Goal: Check status: Check status

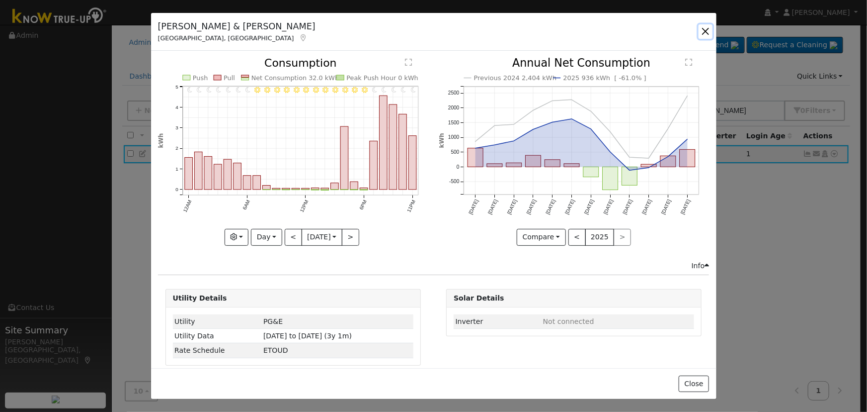
click at [707, 31] on button "button" at bounding box center [706, 31] width 14 height 14
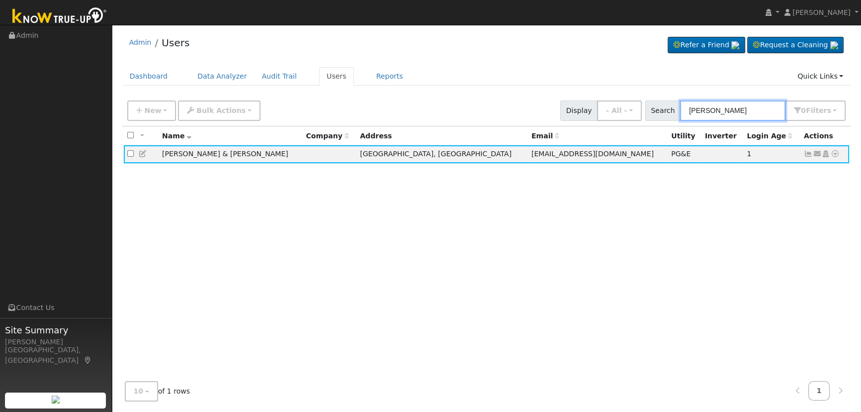
drag, startPoint x: 775, startPoint y: 111, endPoint x: 576, endPoint y: 94, distance: 200.0
click at [576, 94] on div "Admin Users Refer a Friend Request a Cleaning" at bounding box center [486, 219] width 739 height 379
paste input "[PERSON_NAME]"
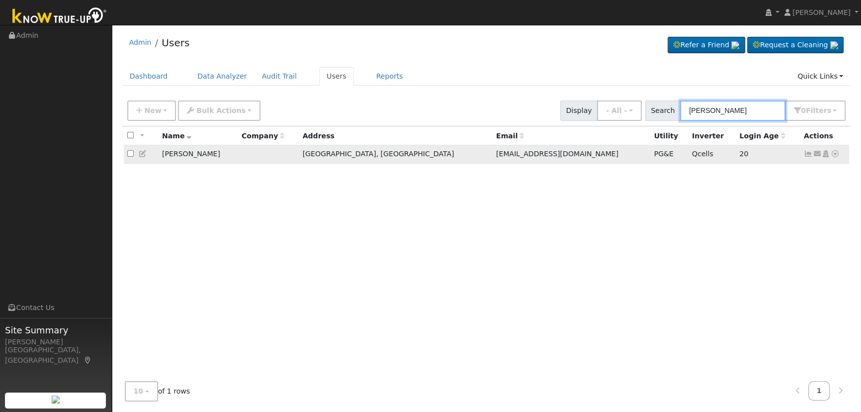
type input "[PERSON_NAME]"
click at [808, 157] on icon at bounding box center [808, 153] width 9 height 7
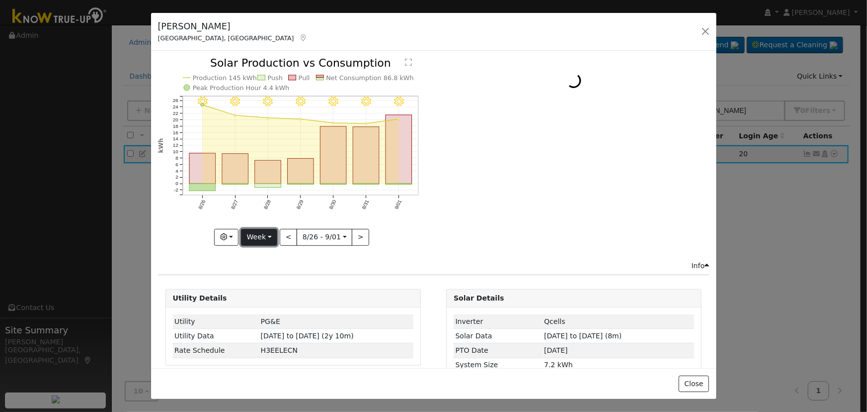
click at [267, 236] on button "Week" at bounding box center [259, 237] width 36 height 17
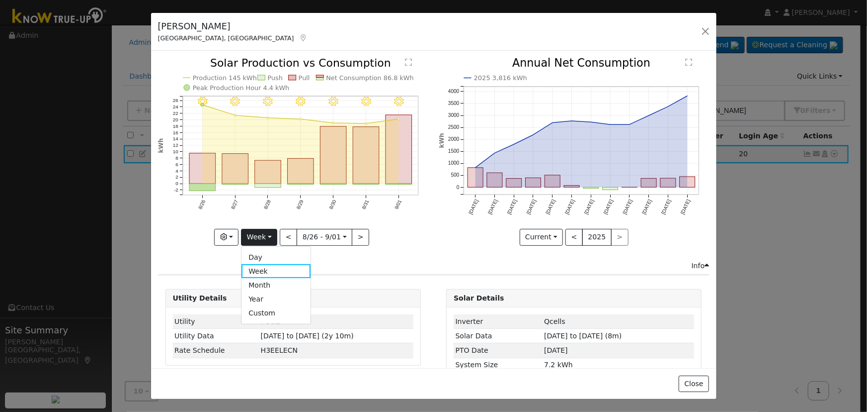
click at [266, 283] on link "Month" at bounding box center [276, 285] width 69 height 14
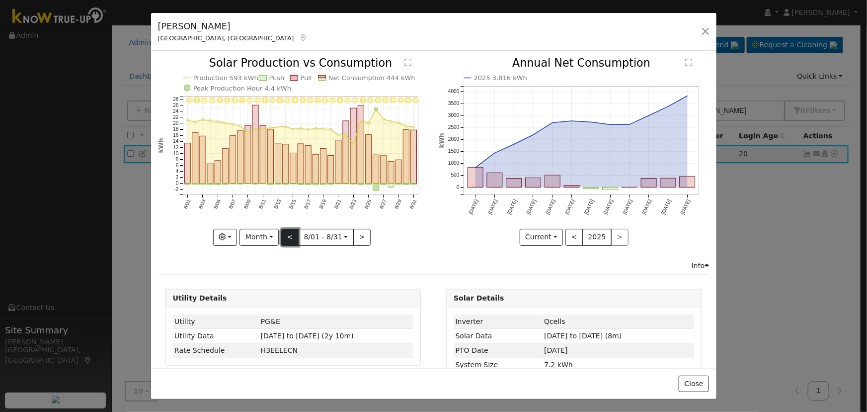
click at [286, 238] on button "<" at bounding box center [289, 237] width 17 height 17
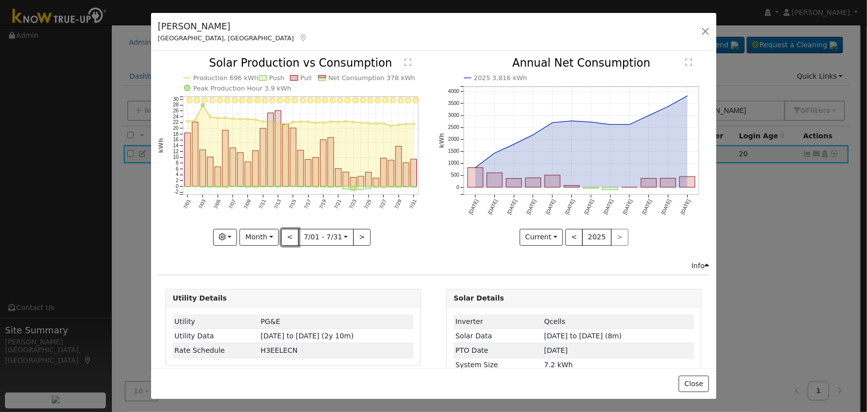
click at [286, 238] on button "<" at bounding box center [289, 237] width 17 height 17
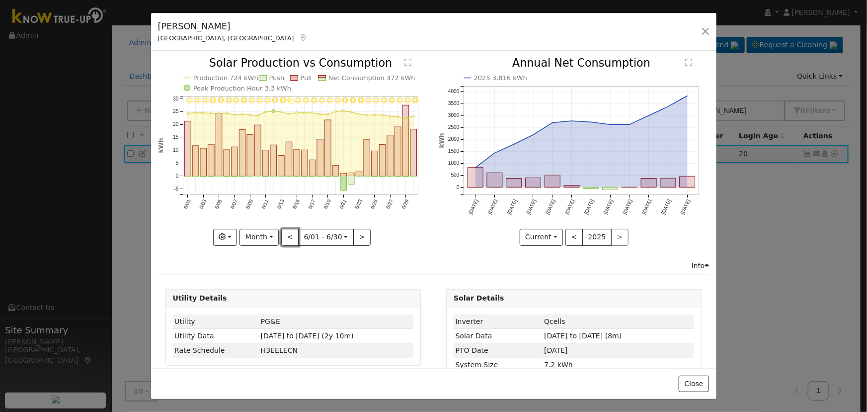
click at [286, 238] on button "<" at bounding box center [289, 237] width 17 height 17
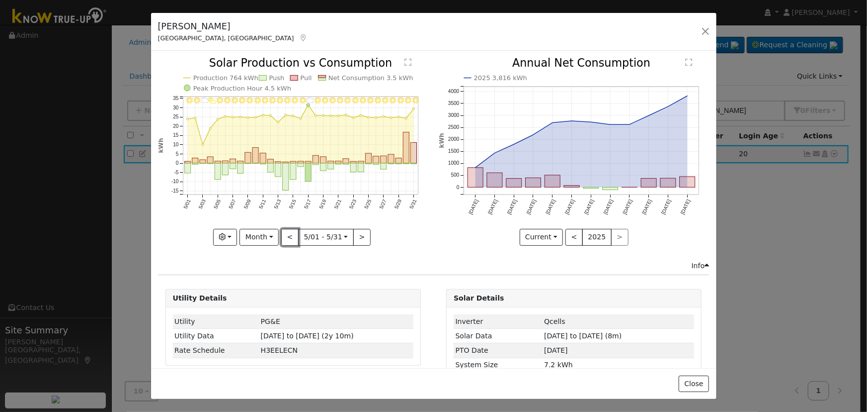
click at [286, 238] on button "<" at bounding box center [289, 237] width 17 height 17
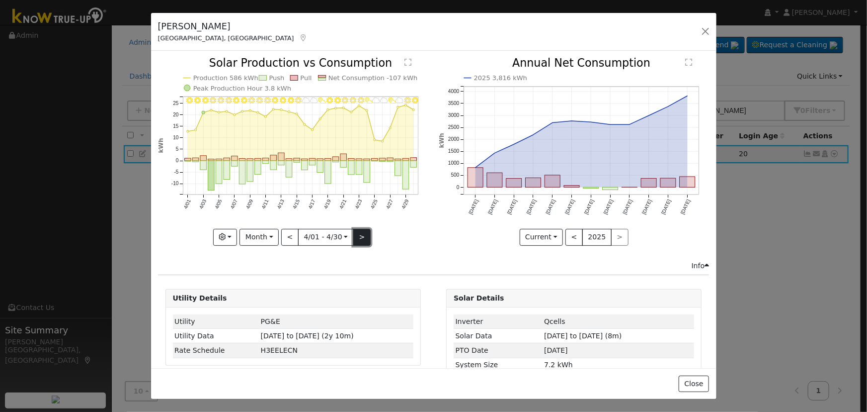
click at [356, 232] on button ">" at bounding box center [361, 237] width 17 height 17
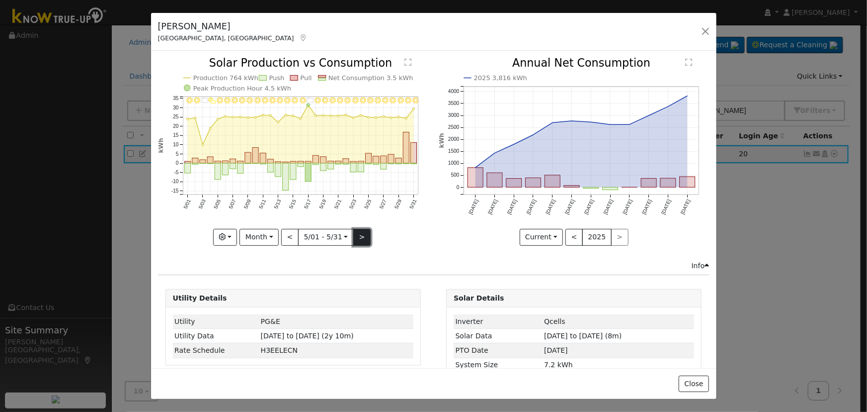
click at [356, 232] on button ">" at bounding box center [361, 237] width 17 height 17
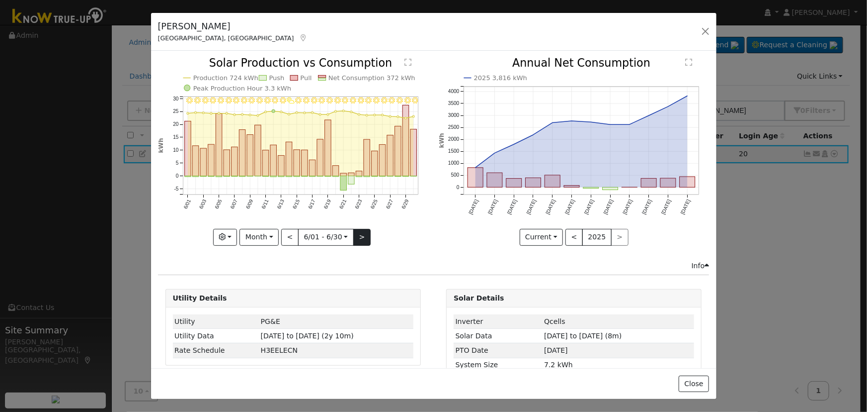
click at [356, 232] on div "6/30 - Clear 6/29 - Clear 6/28 - Clear 6/27 - Clear 6/26 - Clear 6/25 - Clear 6…" at bounding box center [293, 151] width 270 height 187
click at [354, 233] on button ">" at bounding box center [361, 237] width 17 height 17
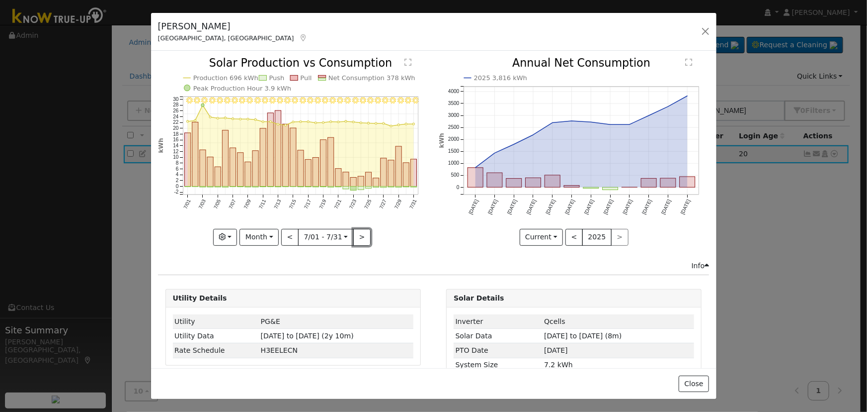
click at [354, 233] on button ">" at bounding box center [361, 237] width 17 height 17
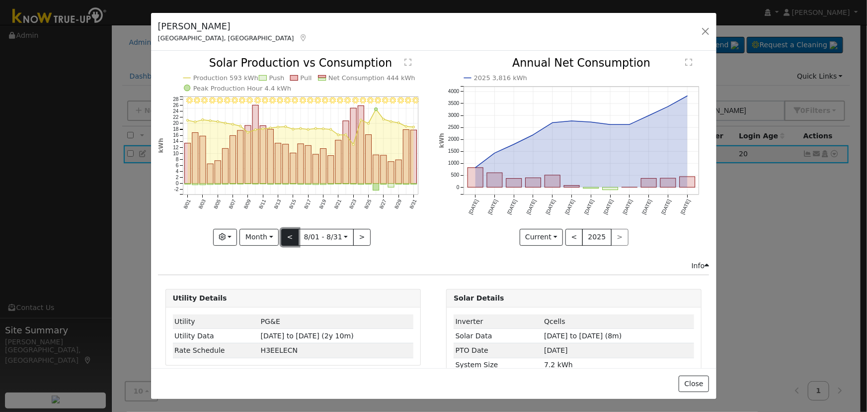
click at [290, 233] on button "<" at bounding box center [289, 237] width 17 height 17
type input "[DATE]"
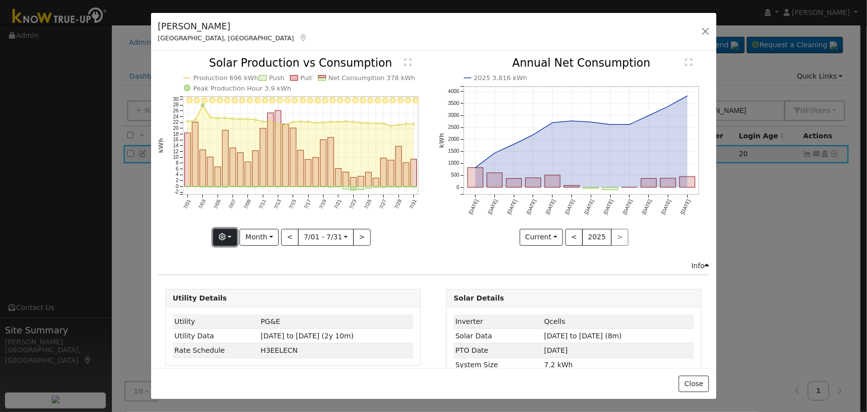
click at [226, 230] on button "button" at bounding box center [225, 237] width 24 height 17
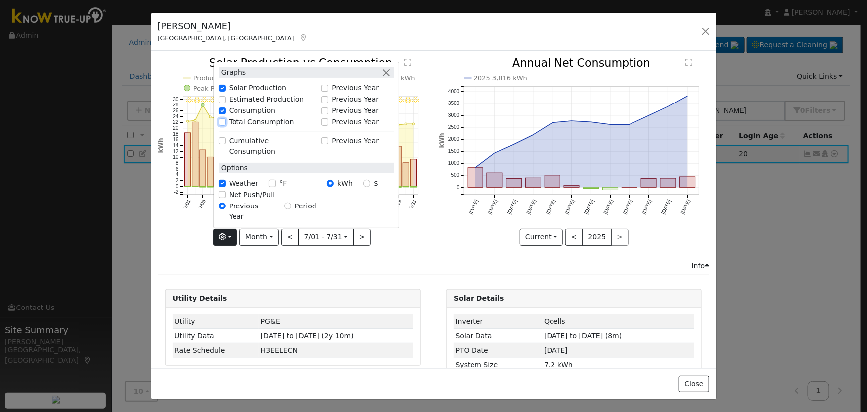
click at [226, 125] on input "Total Consumption" at bounding box center [222, 121] width 7 height 7
checkbox input "true"
click at [388, 78] on button "button" at bounding box center [386, 72] width 10 height 10
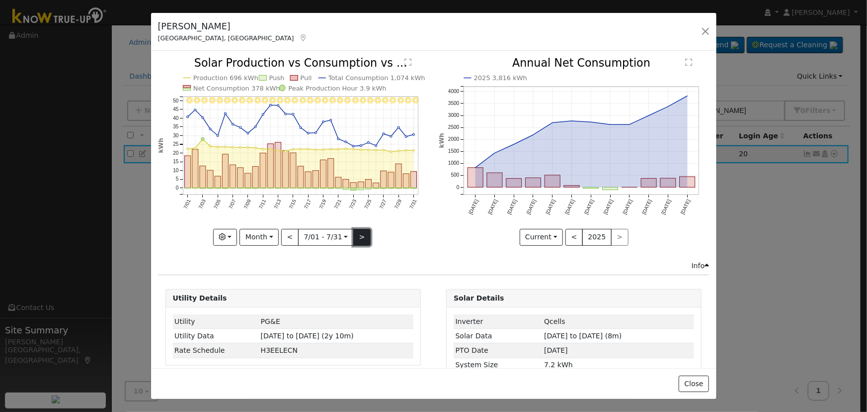
click at [353, 230] on button ">" at bounding box center [361, 237] width 17 height 17
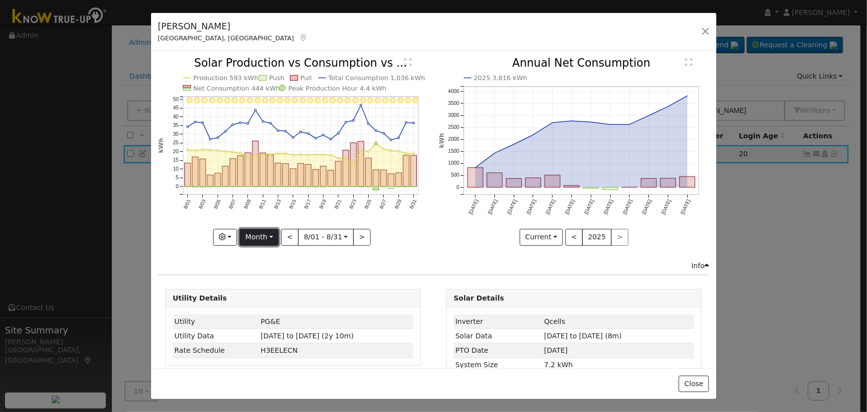
click at [271, 235] on button "Month" at bounding box center [259, 237] width 39 height 17
click at [261, 295] on link "Year" at bounding box center [274, 299] width 69 height 14
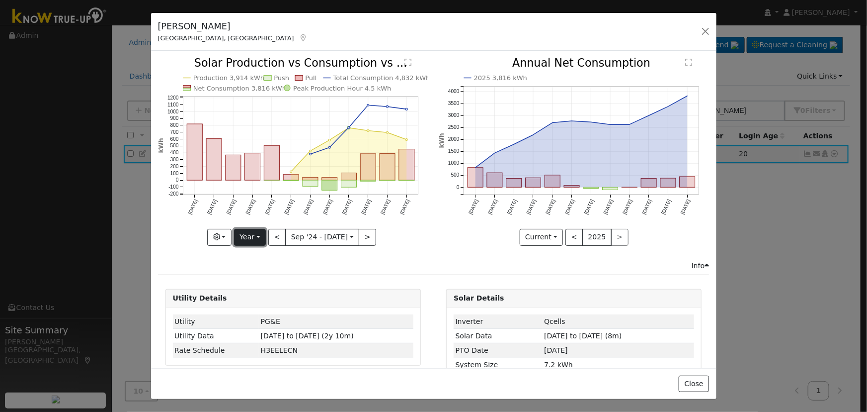
click at [249, 236] on button "Year" at bounding box center [250, 237] width 32 height 17
click at [263, 281] on link "Month" at bounding box center [269, 285] width 69 height 14
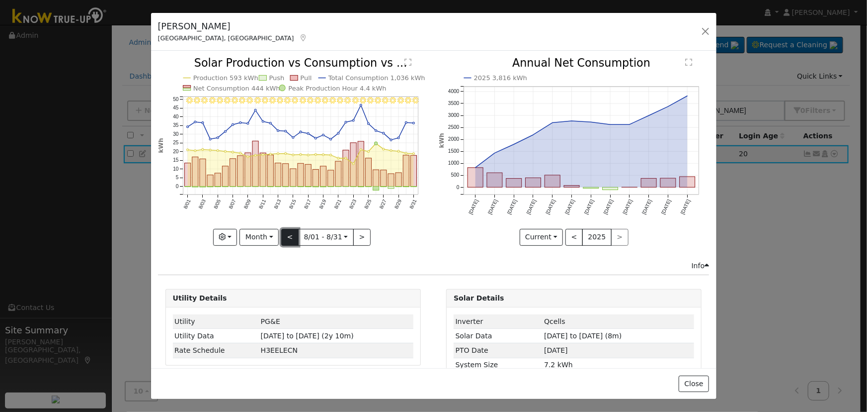
click at [288, 233] on button "<" at bounding box center [289, 237] width 17 height 17
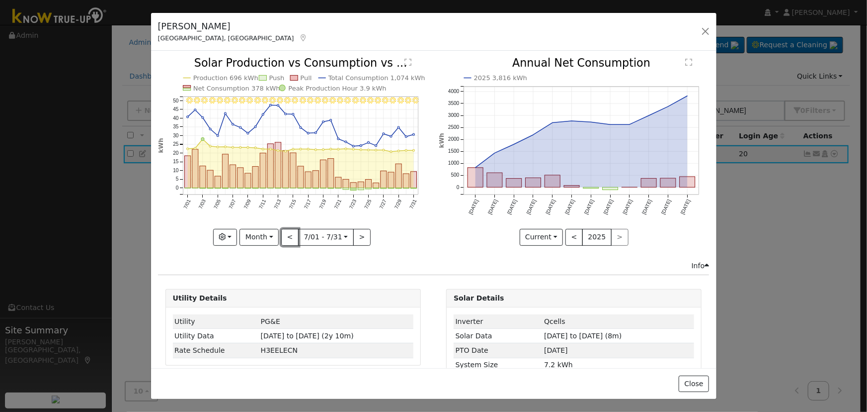
click at [288, 233] on button "<" at bounding box center [289, 237] width 17 height 17
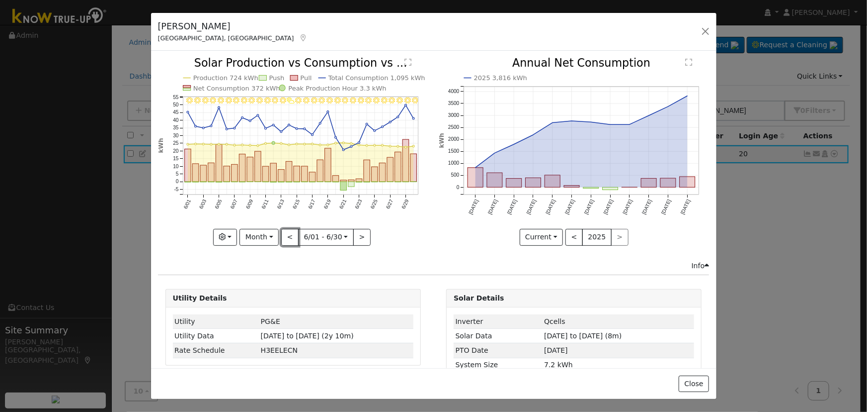
click at [288, 233] on button "<" at bounding box center [289, 237] width 17 height 17
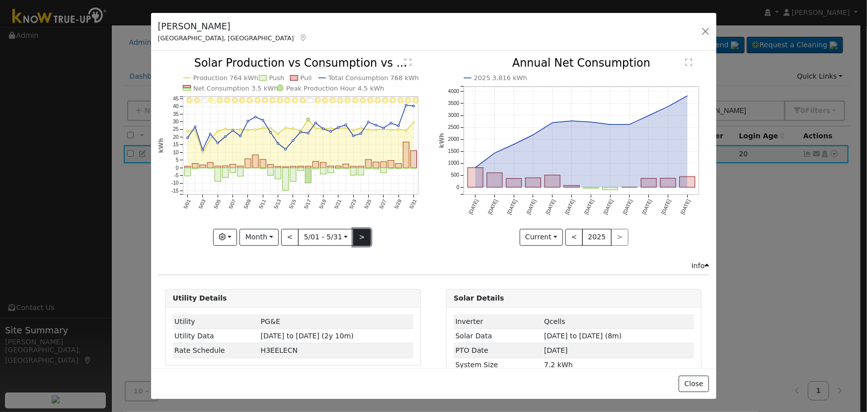
click at [358, 230] on button ">" at bounding box center [361, 237] width 17 height 17
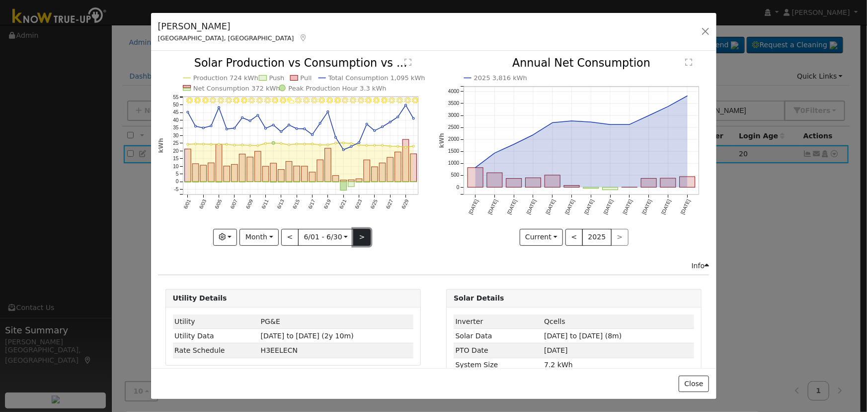
click at [358, 230] on button ">" at bounding box center [361, 237] width 17 height 17
type input "[DATE]"
